Goal: Use online tool/utility: Utilize a website feature to perform a specific function

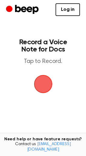
click at [43, 81] on span "button" at bounding box center [43, 84] width 22 height 22
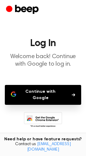
click at [50, 96] on button "Continue with Google" at bounding box center [43, 95] width 76 height 20
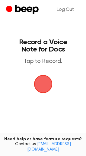
click at [49, 84] on span "button" at bounding box center [42, 83] width 23 height 23
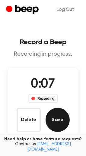
click at [52, 112] on button "Save" at bounding box center [58, 120] width 24 height 24
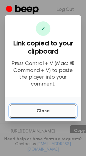
click at [45, 110] on button "Close" at bounding box center [43, 111] width 67 height 13
